Goal: Find contact information: Find contact information

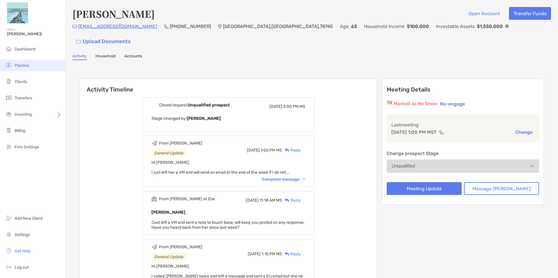
click at [29, 69] on li "Pipeline" at bounding box center [32, 66] width 65 height 12
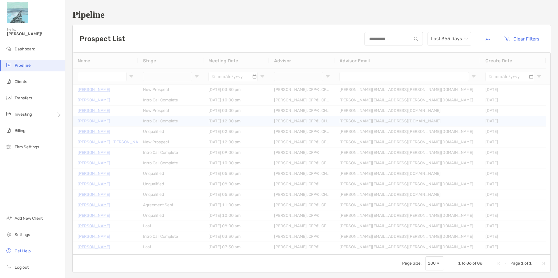
type input "**********"
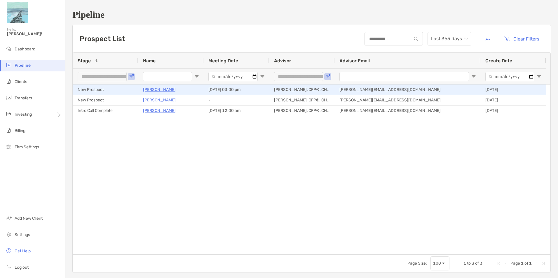
click at [162, 89] on p "[PERSON_NAME]" at bounding box center [159, 89] width 33 height 7
click at [168, 90] on p "[PERSON_NAME]" at bounding box center [159, 89] width 33 height 7
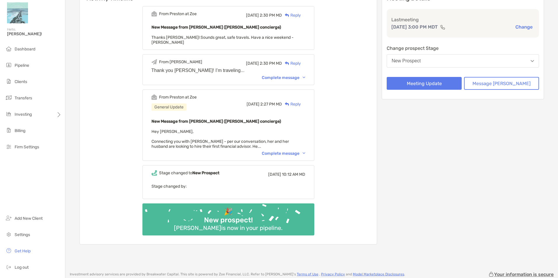
scroll to position [87, 0]
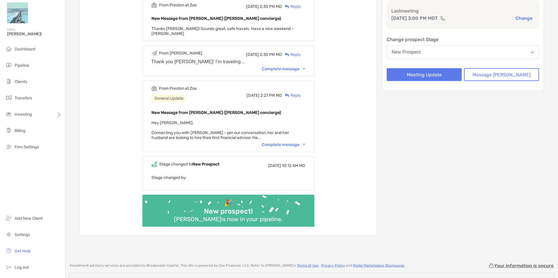
click at [292, 142] on div "Complete message" at bounding box center [283, 144] width 43 height 5
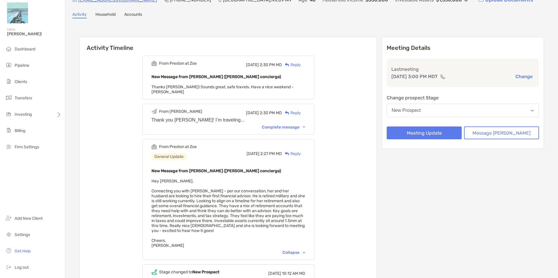
scroll to position [0, 0]
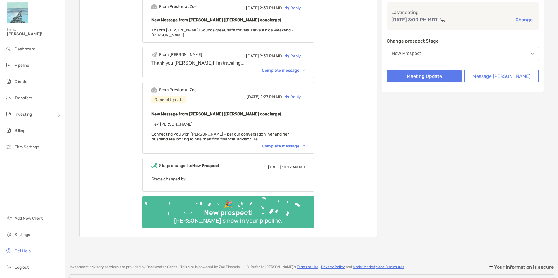
scroll to position [87, 0]
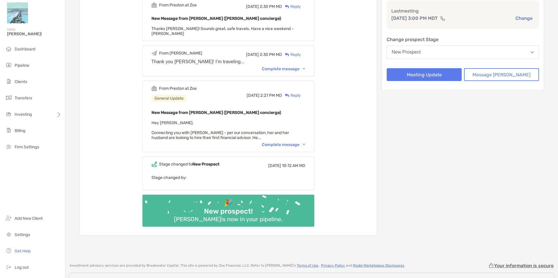
click at [297, 142] on div "Complete message" at bounding box center [283, 144] width 43 height 5
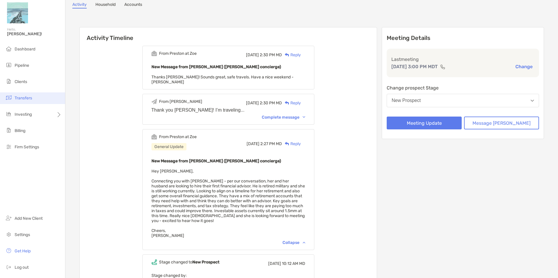
scroll to position [0, 0]
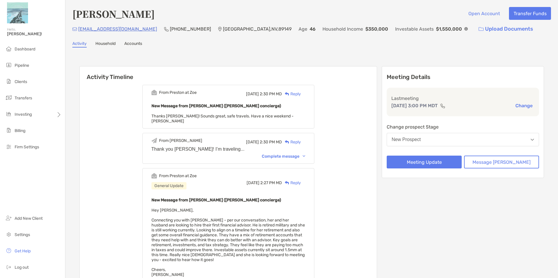
click at [116, 29] on p "[EMAIL_ADDRESS][DOMAIN_NAME]" at bounding box center [117, 28] width 79 height 7
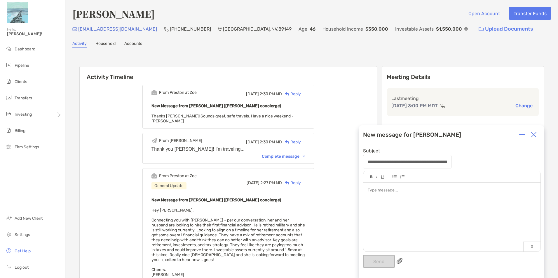
click at [533, 134] on img at bounding box center [533, 135] width 6 height 6
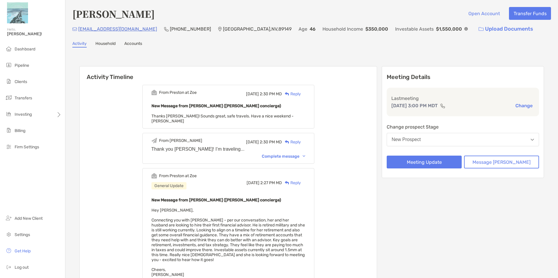
drag, startPoint x: 127, startPoint y: 31, endPoint x: 82, endPoint y: 31, distance: 45.5
click at [82, 31] on div "[EMAIL_ADDRESS][DOMAIN_NAME] (702) 613-[GEOGRAPHIC_DATA] Age [DEMOGRAPHIC_DATA]…" at bounding box center [311, 29] width 478 height 13
click at [82, 31] on p "[EMAIL_ADDRESS][DOMAIN_NAME]" at bounding box center [117, 28] width 79 height 7
drag, startPoint x: 127, startPoint y: 30, endPoint x: 79, endPoint y: 35, distance: 47.8
click at [79, 35] on div "[EMAIL_ADDRESS][DOMAIN_NAME] (702) 613-[GEOGRAPHIC_DATA] Age [DEMOGRAPHIC_DATA]…" at bounding box center [311, 29] width 478 height 13
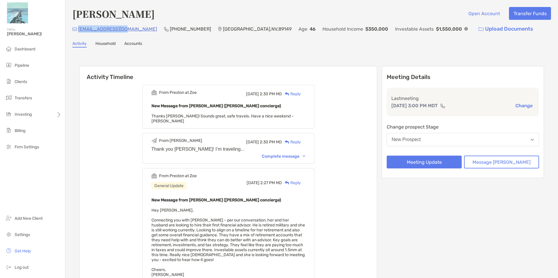
copy p "[EMAIL_ADDRESS][DOMAIN_NAME]"
